Goal: Task Accomplishment & Management: Use online tool/utility

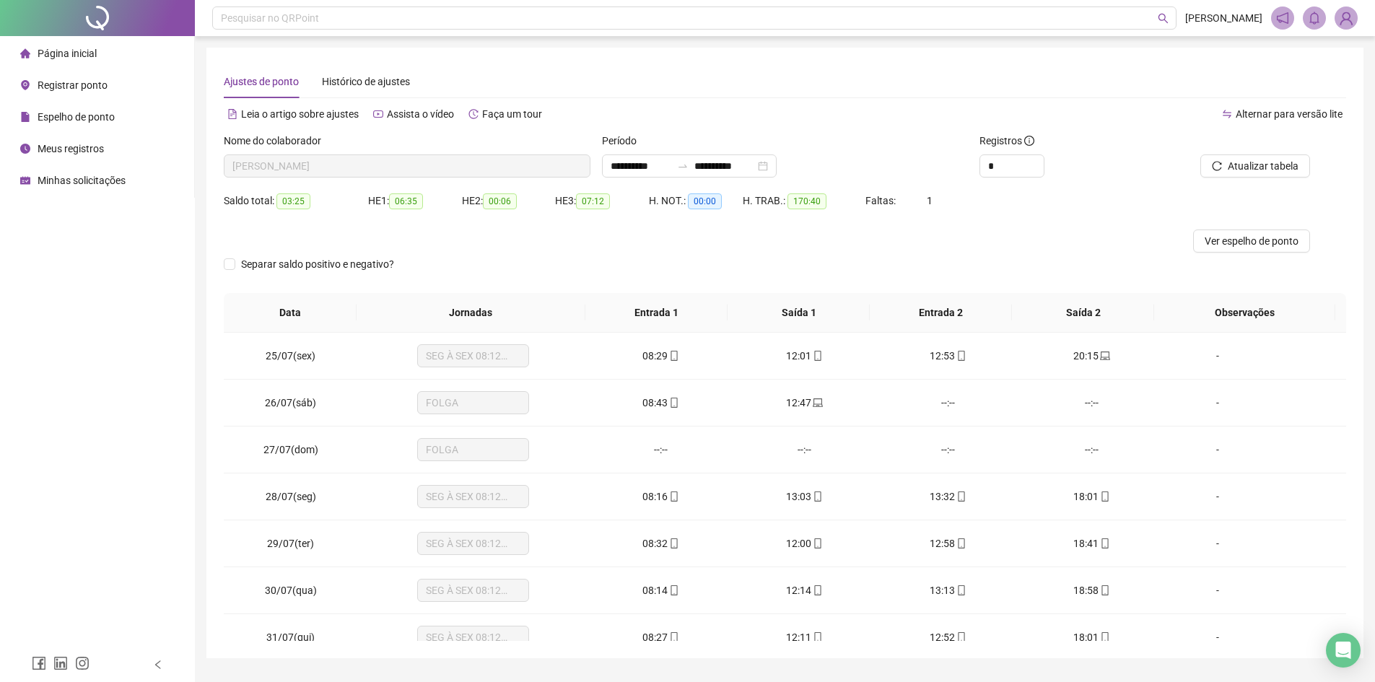
scroll to position [216, 0]
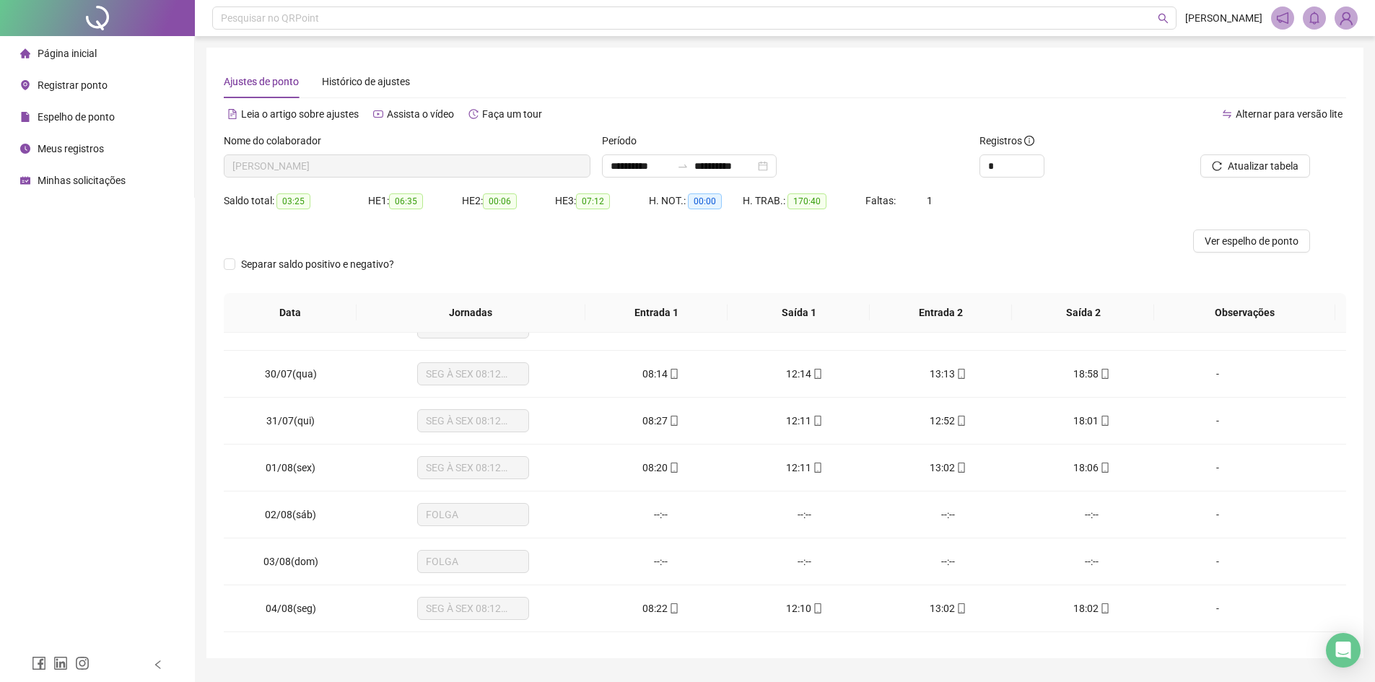
click at [87, 83] on span "Registrar ponto" at bounding box center [73, 85] width 70 height 12
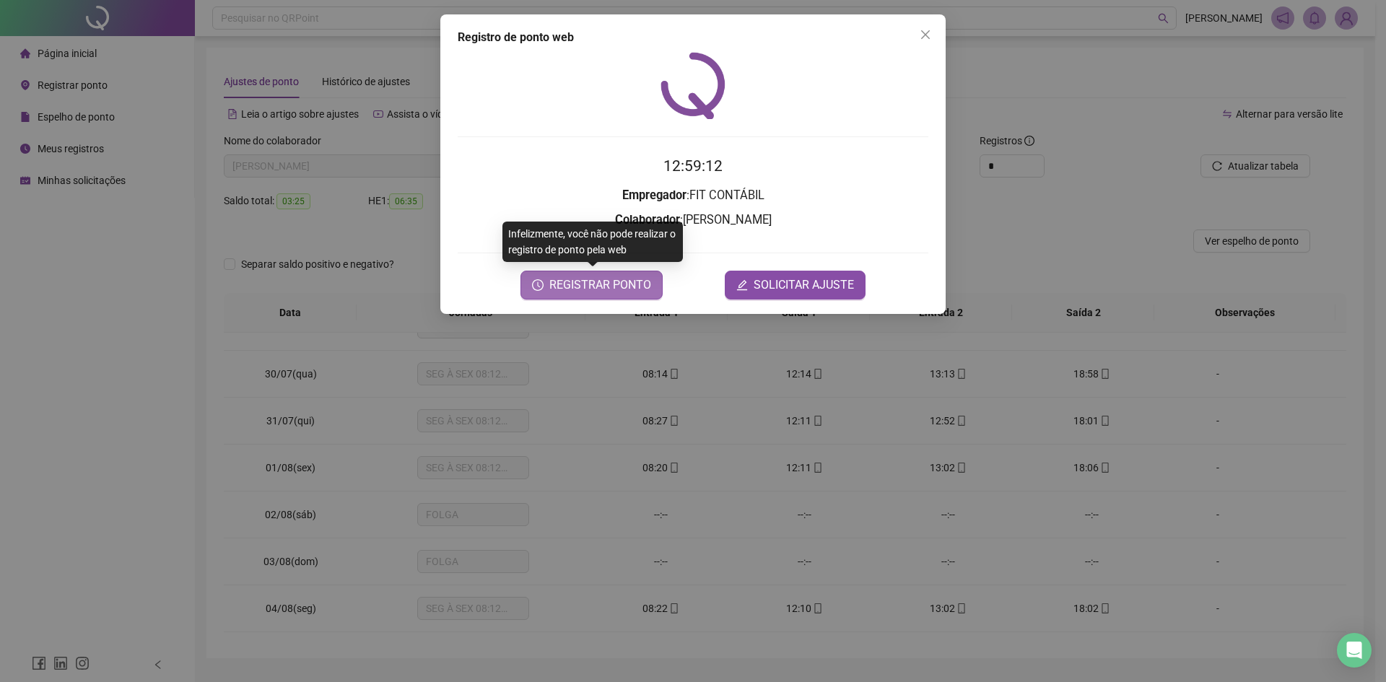
click at [607, 286] on span "REGISTRAR PONTO" at bounding box center [600, 284] width 102 height 17
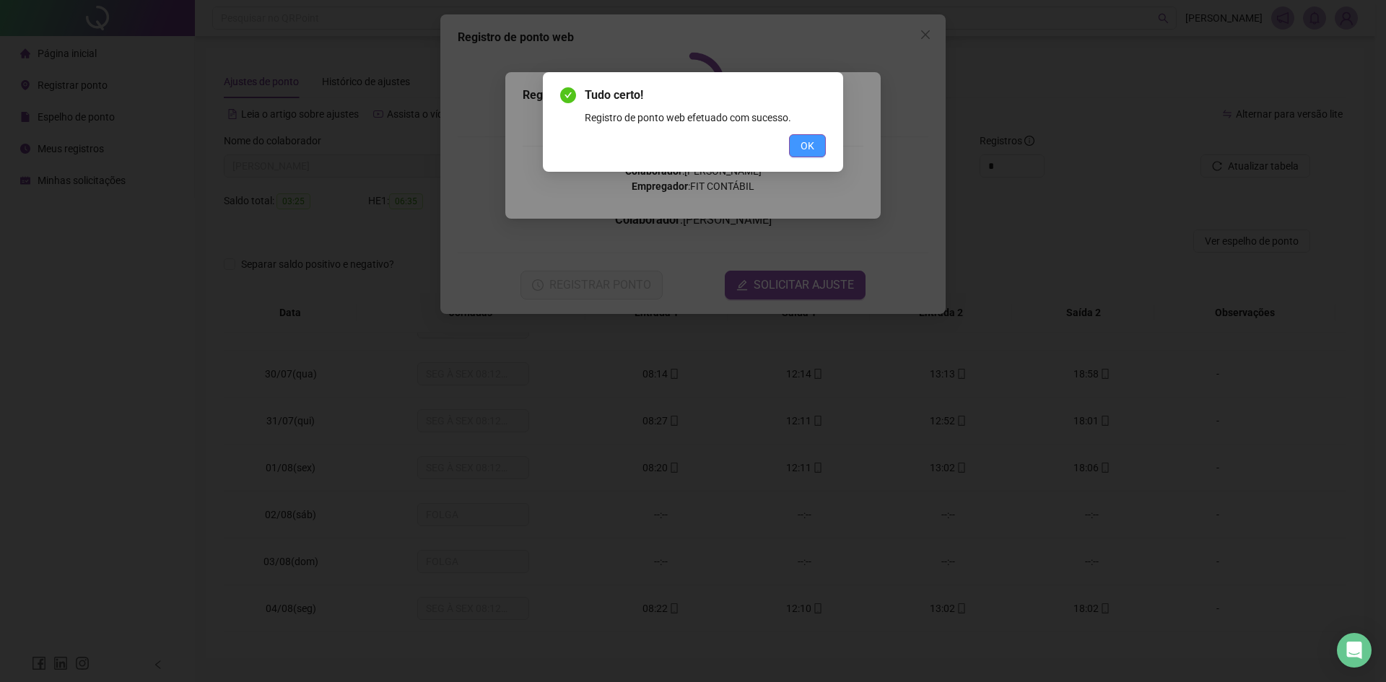
click at [809, 154] on button "OK" at bounding box center [807, 145] width 37 height 23
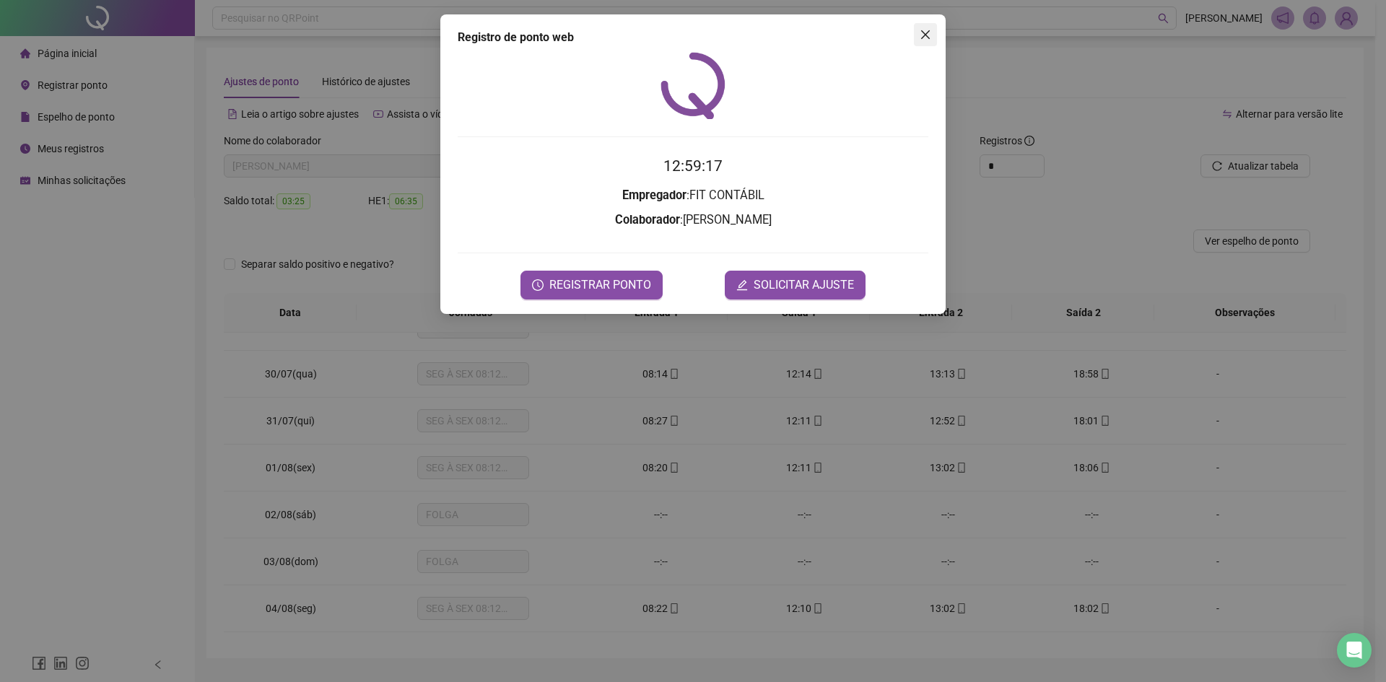
click at [922, 32] on icon "close" at bounding box center [925, 35] width 12 height 12
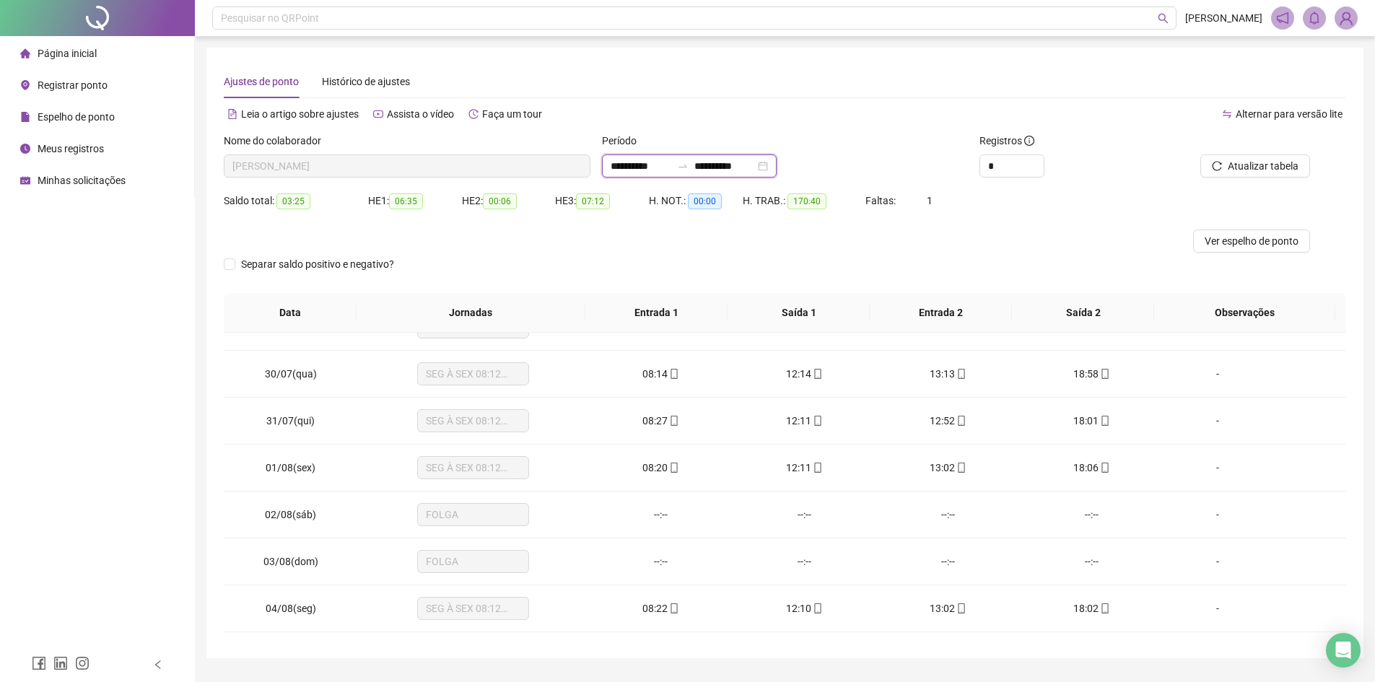
click at [731, 168] on input "**********" at bounding box center [724, 166] width 61 height 16
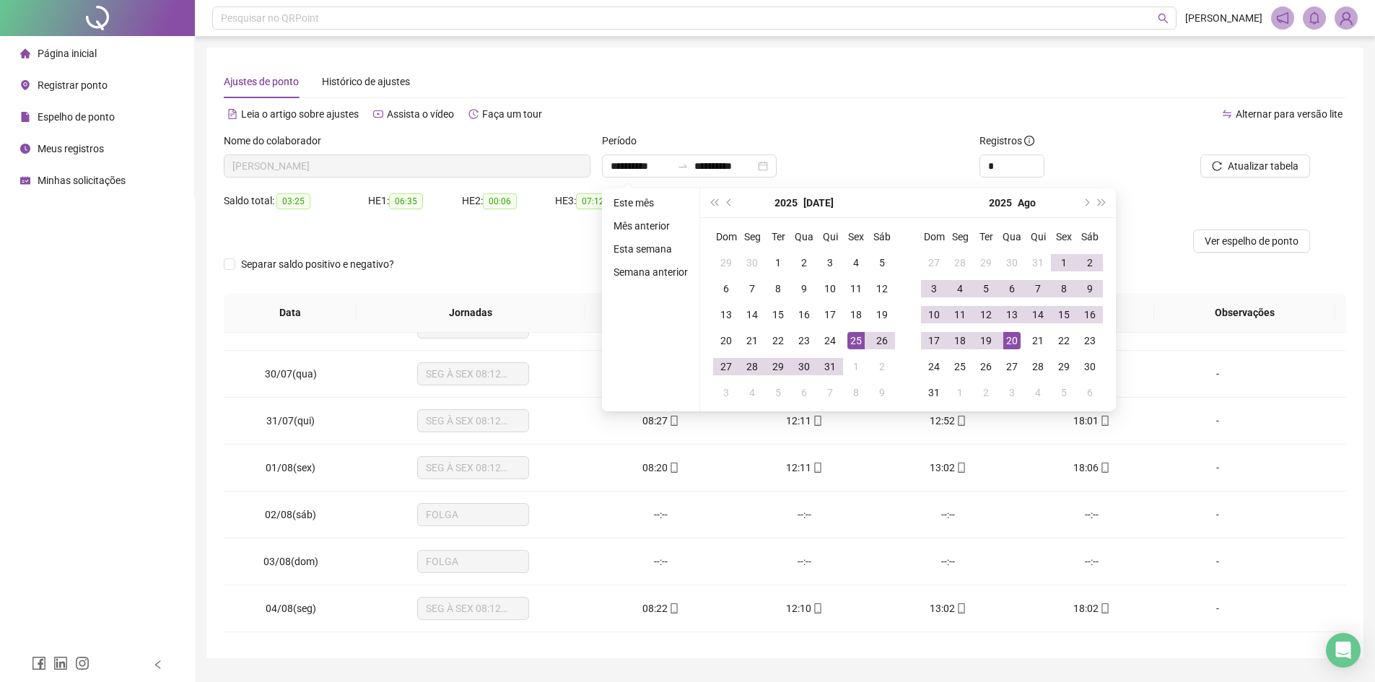
click at [796, 113] on div "Alternar para versão lite" at bounding box center [1065, 113] width 561 height 23
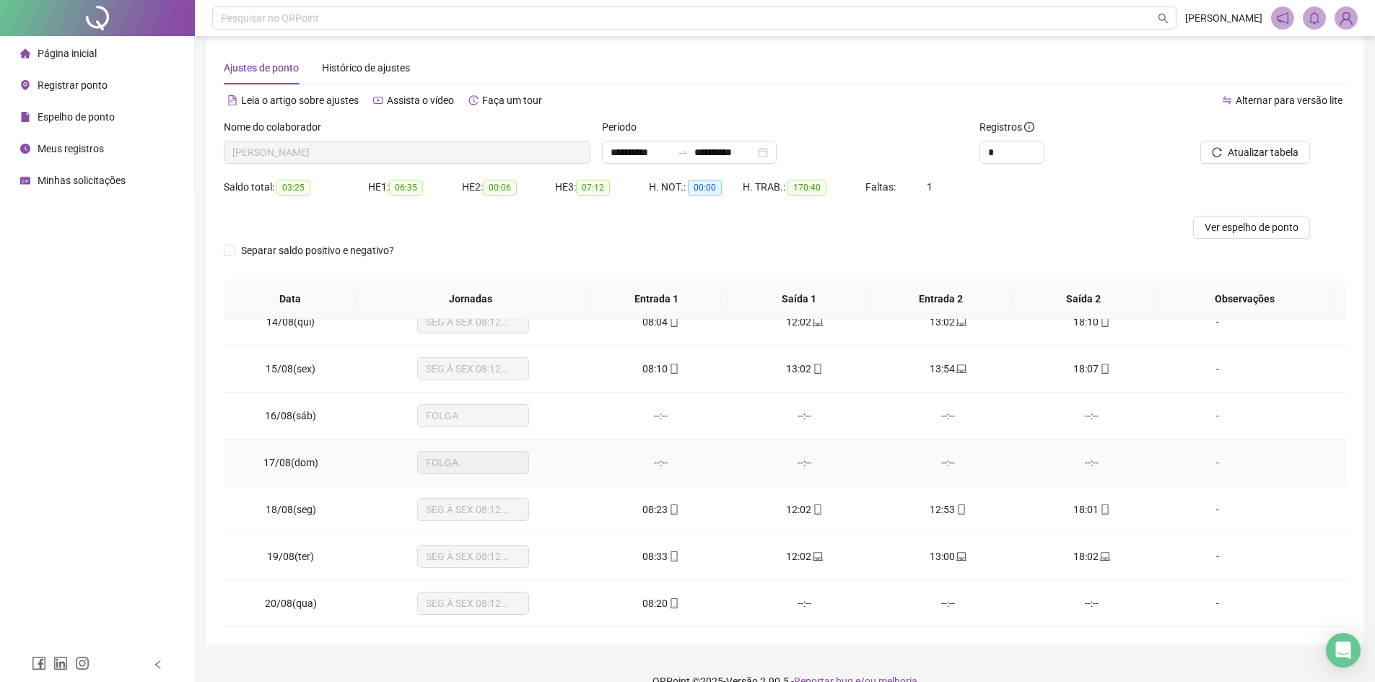
scroll to position [38, 0]
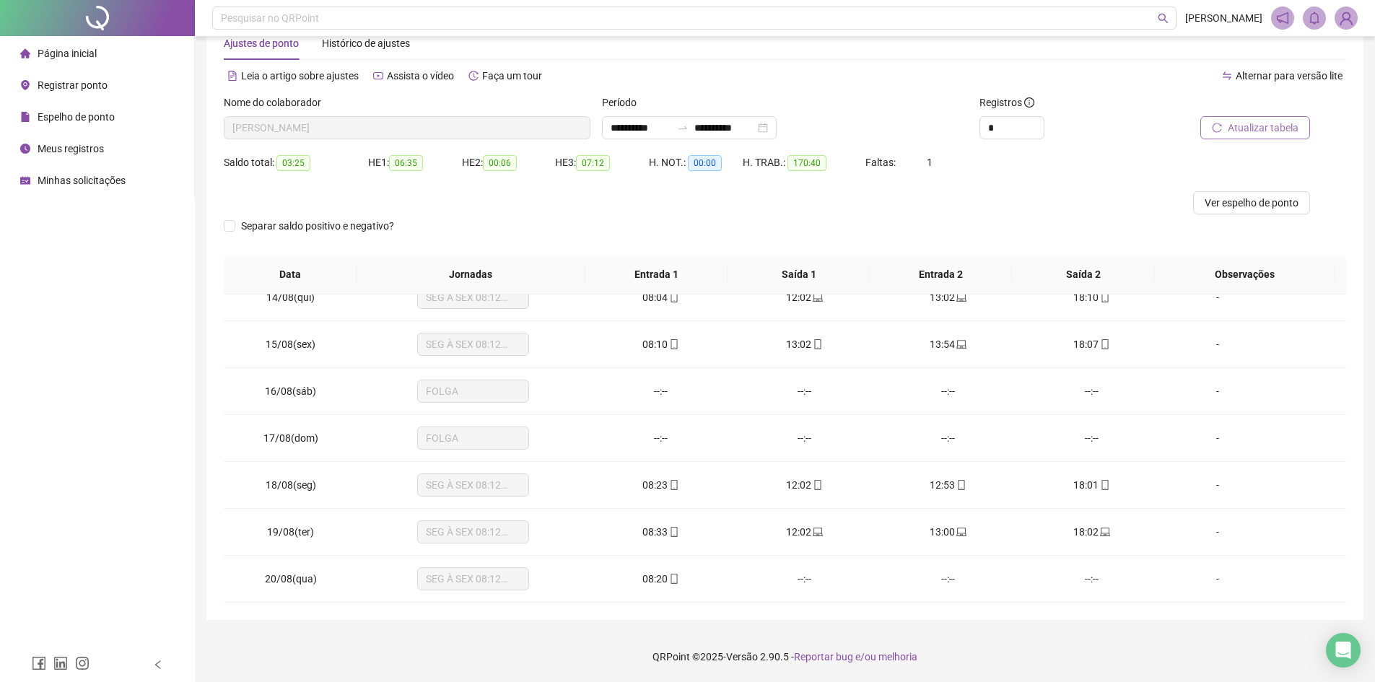
click at [1241, 128] on span "Atualizar tabela" at bounding box center [1263, 128] width 71 height 16
